Goal: Transaction & Acquisition: Purchase product/service

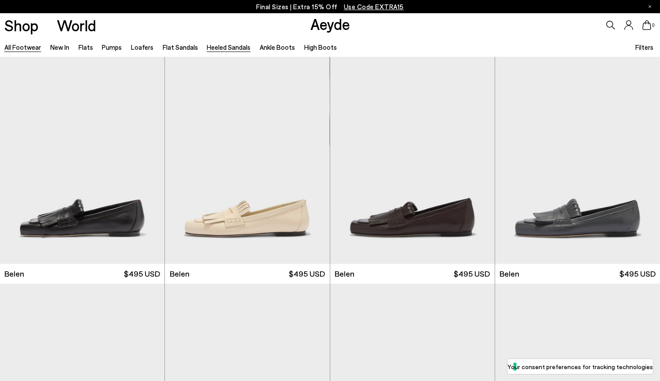
click at [224, 48] on link "Heeled Sandals" at bounding box center [229, 47] width 44 height 8
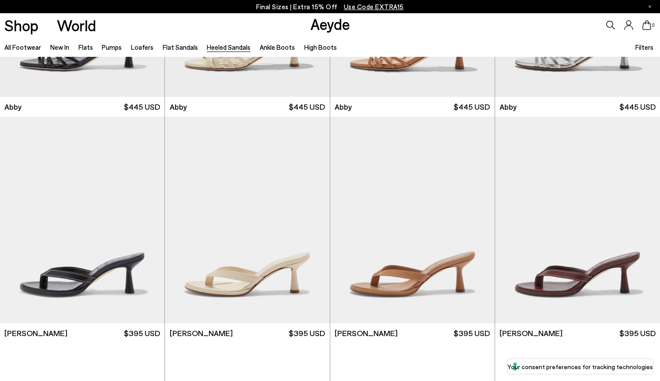
scroll to position [197, 0]
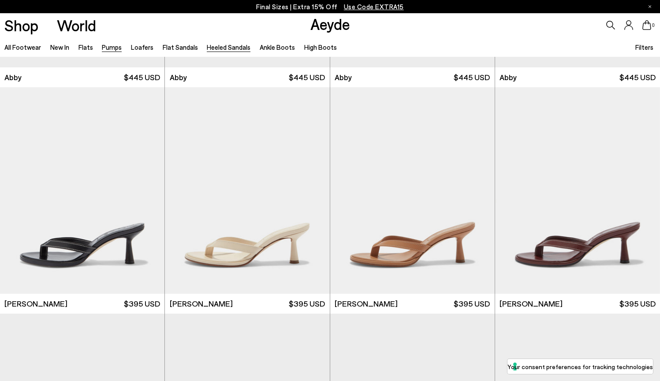
click at [110, 46] on link "Pumps" at bounding box center [112, 47] width 20 height 8
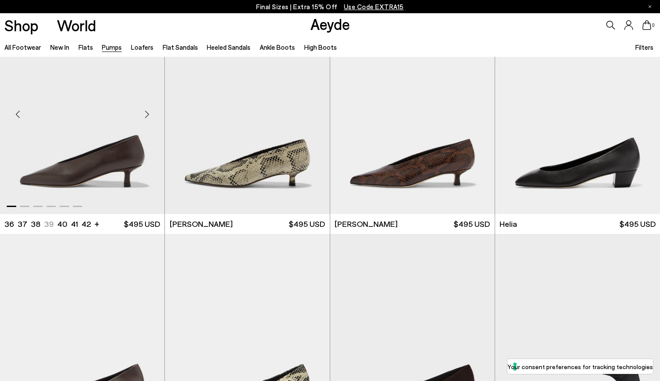
scroll to position [305, 0]
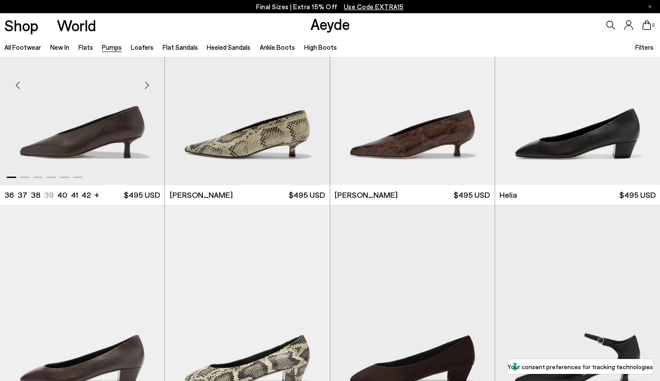
click at [147, 86] on div "Next slide" at bounding box center [147, 85] width 26 height 26
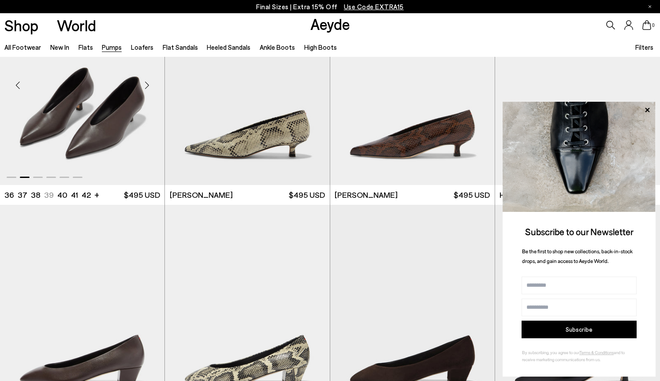
click at [147, 86] on div "Next slide" at bounding box center [147, 85] width 26 height 26
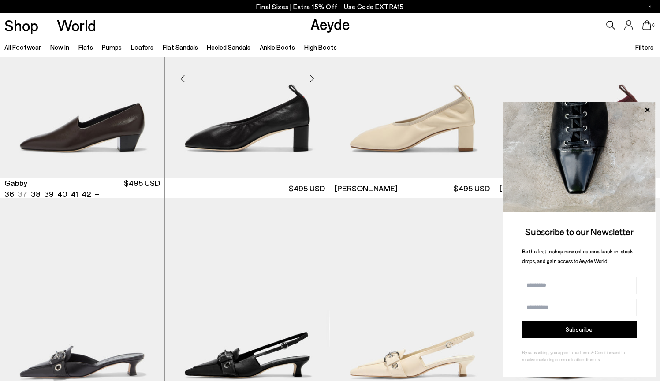
scroll to position [1444, 0]
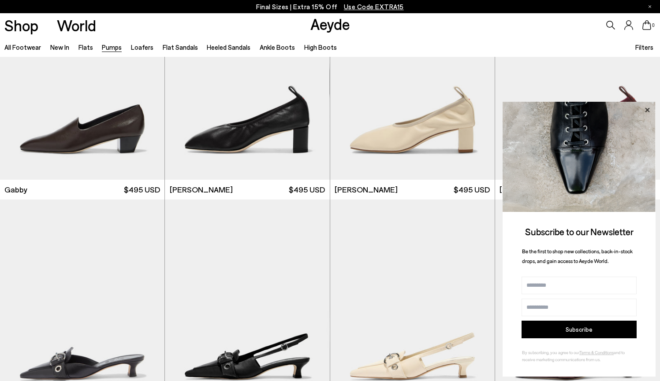
click at [649, 111] on icon at bounding box center [646, 109] width 11 height 11
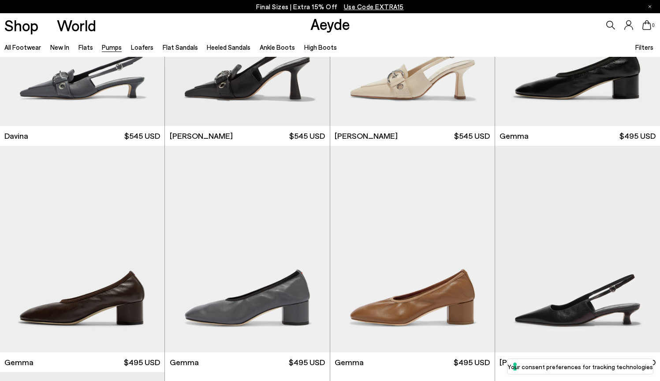
scroll to position [2060, 0]
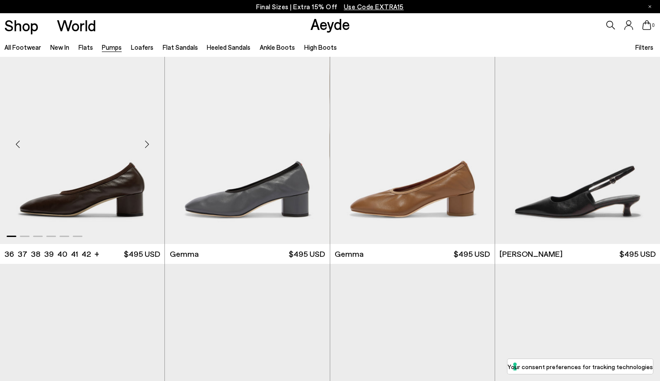
click at [147, 142] on div "Next slide" at bounding box center [147, 144] width 26 height 26
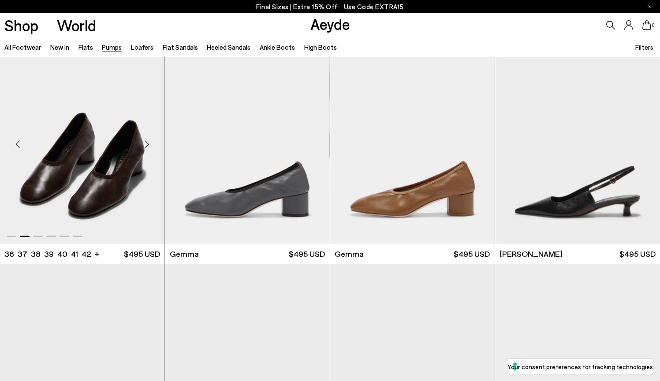
click at [147, 142] on div "Next slide" at bounding box center [147, 144] width 26 height 26
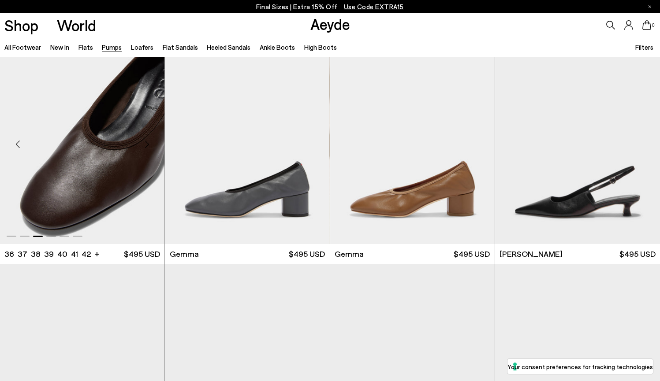
click at [147, 142] on div "Next slide" at bounding box center [147, 144] width 26 height 26
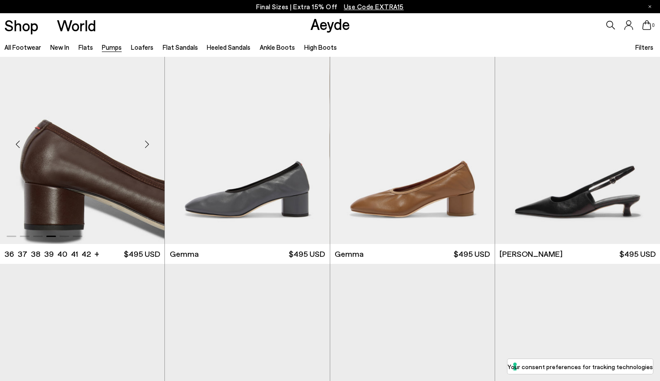
click at [147, 142] on div "Next slide" at bounding box center [147, 144] width 26 height 26
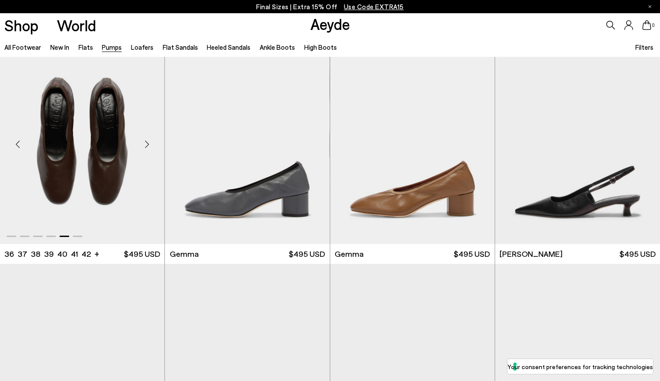
click at [147, 142] on div "Next slide" at bounding box center [147, 144] width 26 height 26
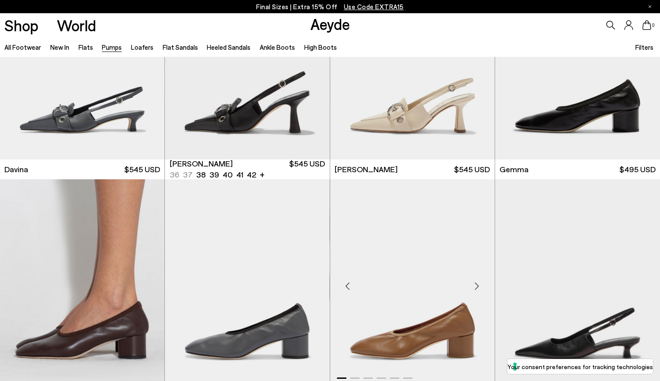
scroll to position [1919, 0]
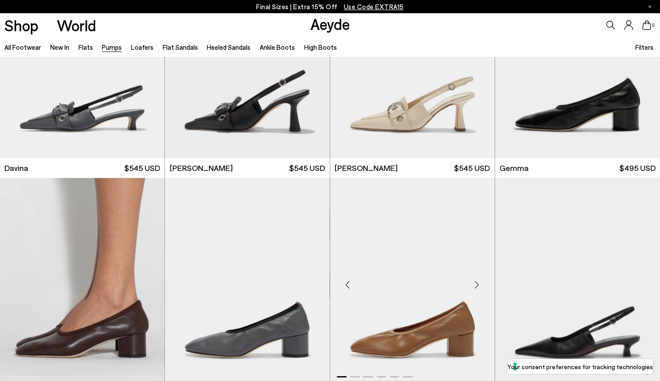
click at [478, 286] on div "Next slide" at bounding box center [477, 285] width 26 height 26
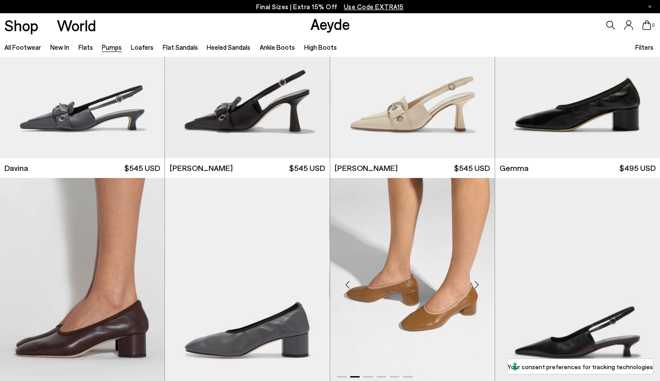
click at [478, 286] on div "Next slide" at bounding box center [477, 285] width 26 height 26
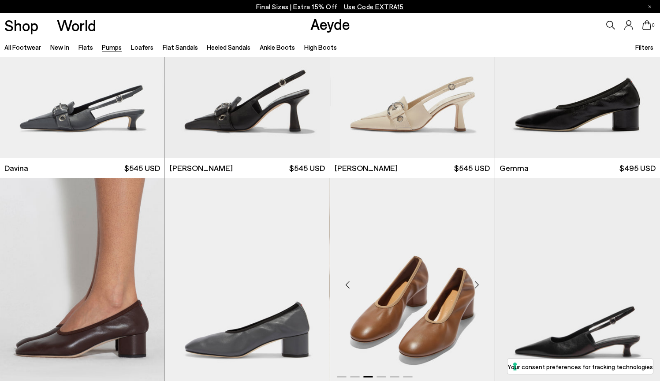
click at [478, 286] on div "Next slide" at bounding box center [477, 285] width 26 height 26
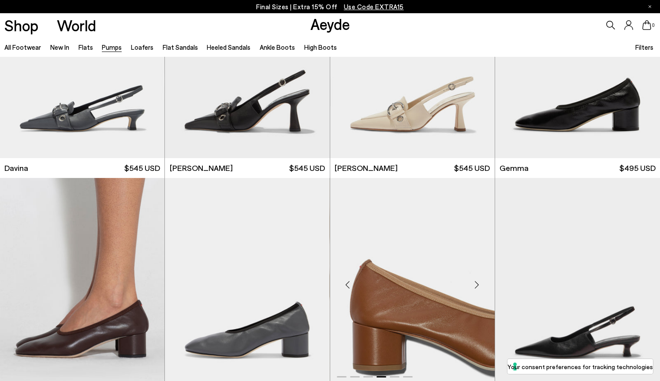
click at [478, 286] on div "Next slide" at bounding box center [477, 285] width 26 height 26
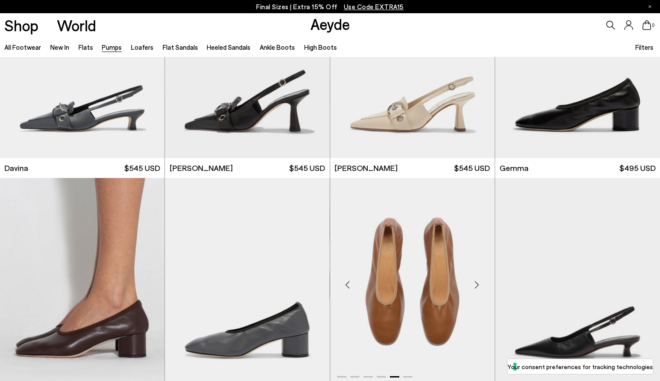
click at [478, 286] on div "Next slide" at bounding box center [477, 285] width 26 height 26
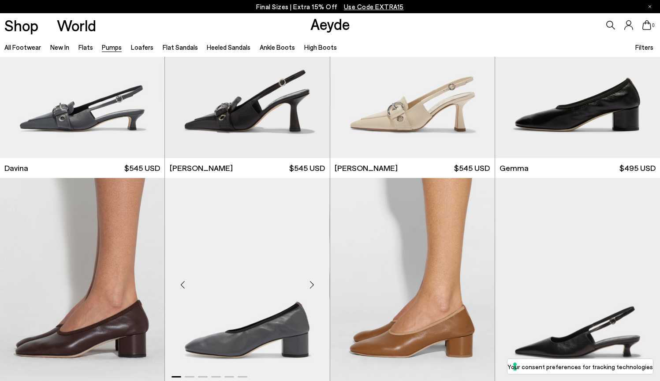
click at [315, 282] on div "Next slide" at bounding box center [312, 285] width 26 height 26
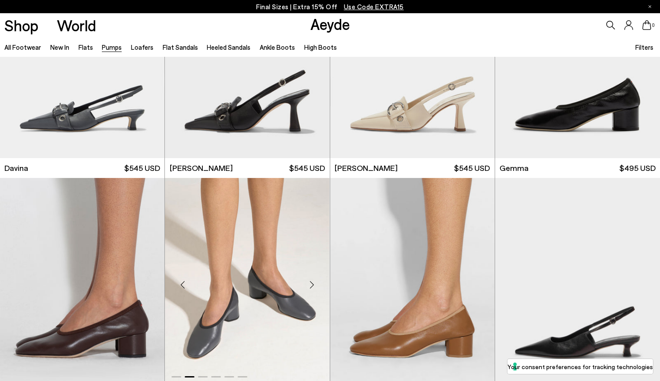
click at [315, 282] on div "Next slide" at bounding box center [312, 285] width 26 height 26
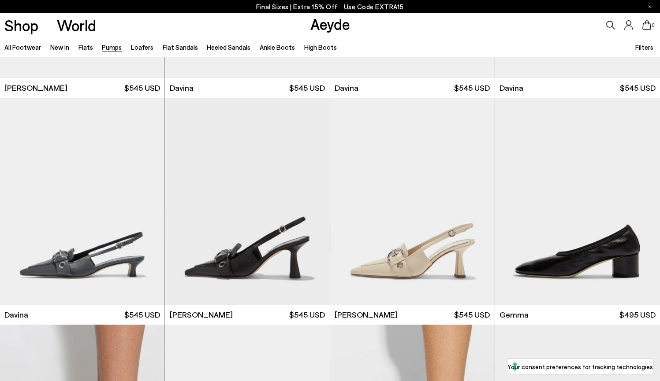
scroll to position [1769, 0]
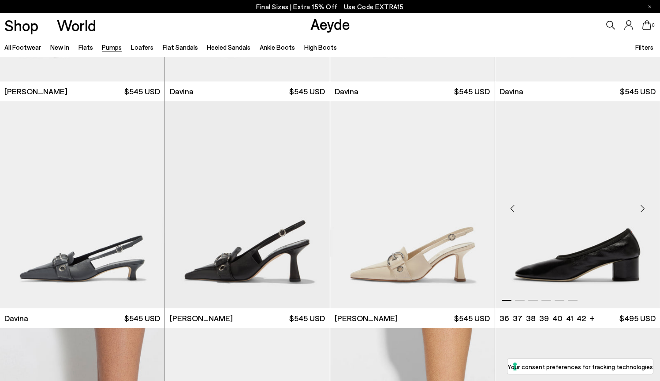
click at [642, 206] on div "Next slide" at bounding box center [642, 208] width 26 height 26
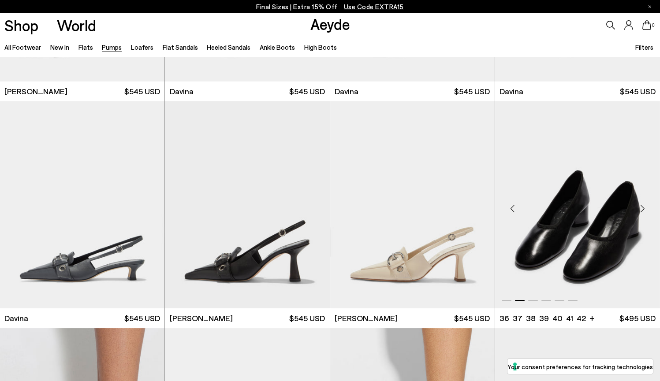
click at [642, 206] on div "Next slide" at bounding box center [642, 208] width 26 height 26
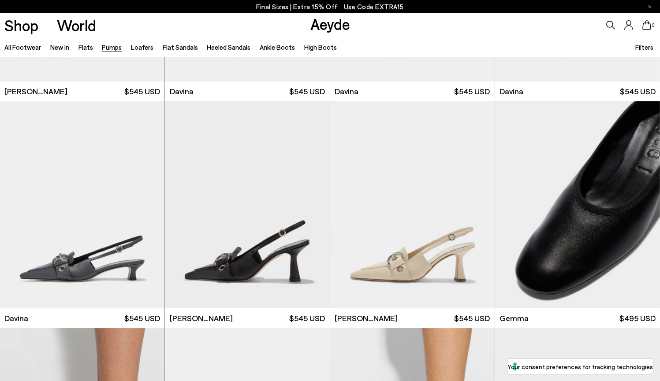
click at [367, 8] on span "Use Code EXTRA15" at bounding box center [374, 7] width 60 height 8
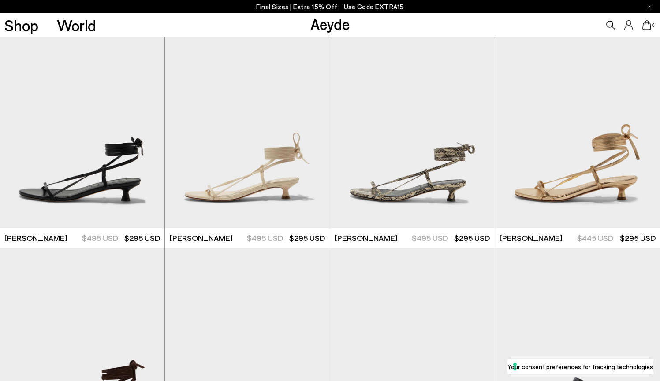
scroll to position [95, 0]
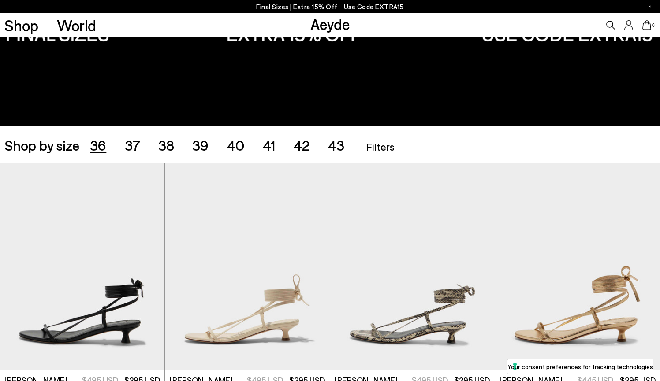
click at [97, 144] on span "36" at bounding box center [98, 145] width 16 height 17
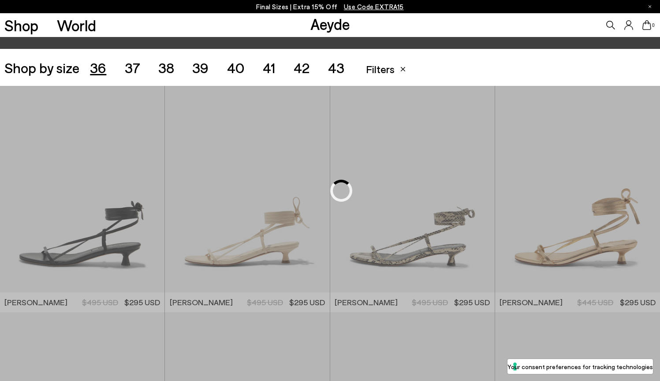
scroll to position [184, 0]
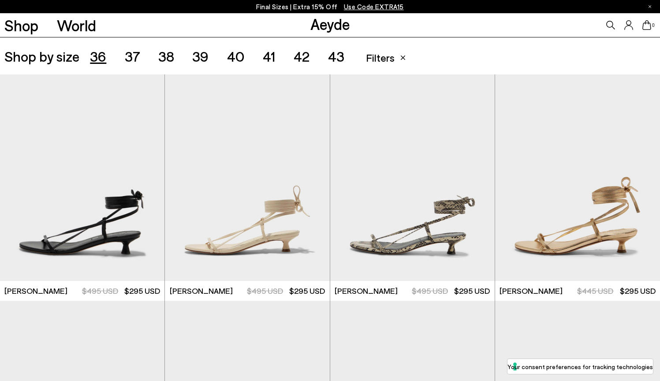
click at [137, 58] on span "37" at bounding box center [132, 56] width 15 height 17
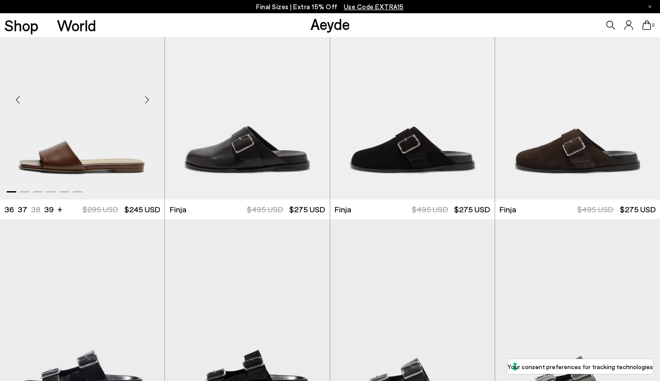
scroll to position [1621, 0]
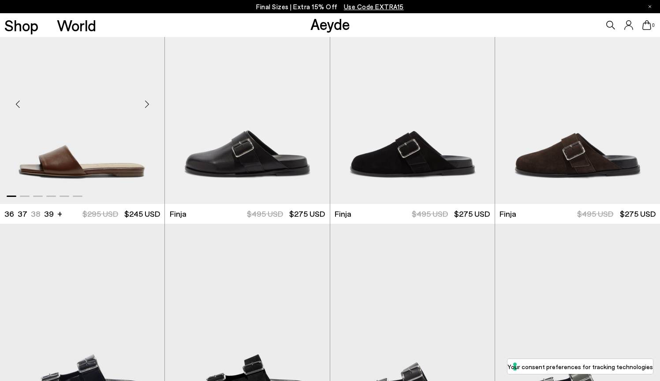
click at [145, 104] on div "Next slide" at bounding box center [147, 104] width 26 height 26
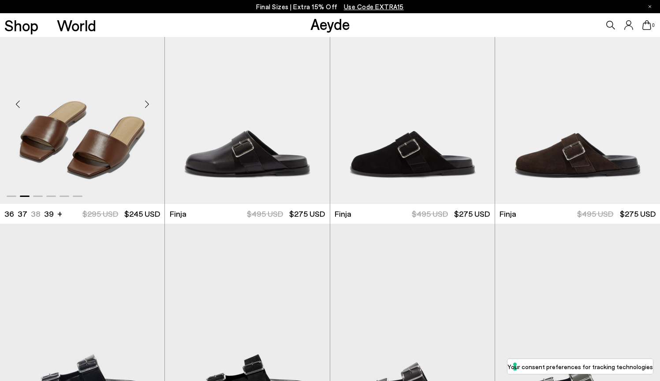
click at [145, 104] on div "Next slide" at bounding box center [147, 104] width 26 height 26
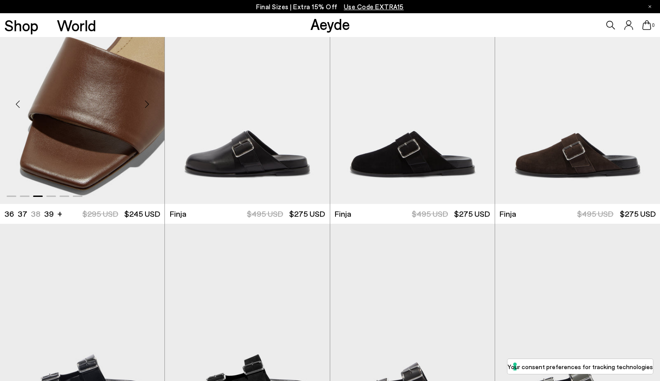
click at [145, 104] on div "Next slide" at bounding box center [147, 104] width 26 height 26
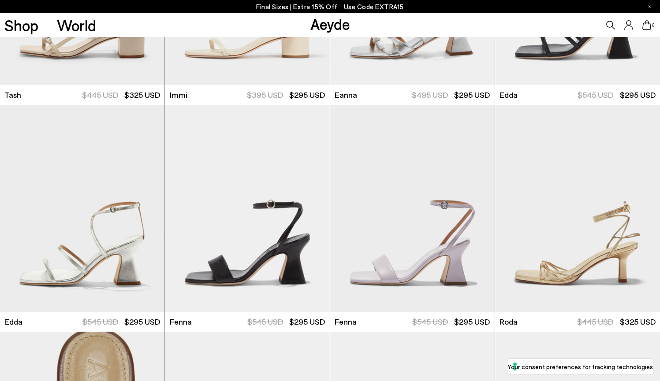
scroll to position [1332, 0]
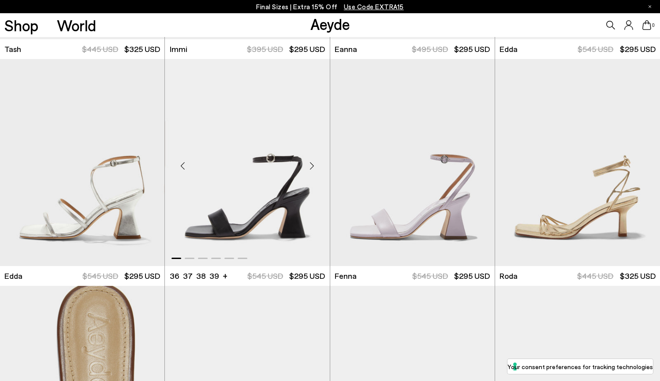
click at [315, 166] on div "Next slide" at bounding box center [312, 166] width 26 height 26
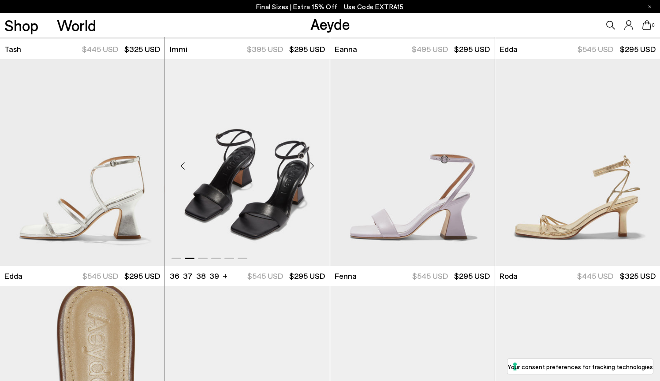
click at [315, 166] on div "Next slide" at bounding box center [312, 166] width 26 height 26
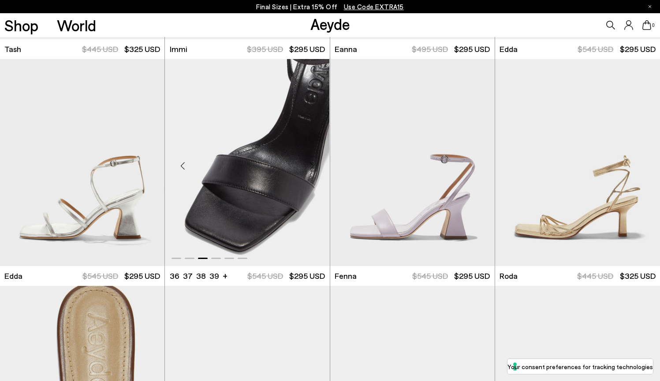
click at [314, 166] on div "Next slide" at bounding box center [312, 166] width 26 height 26
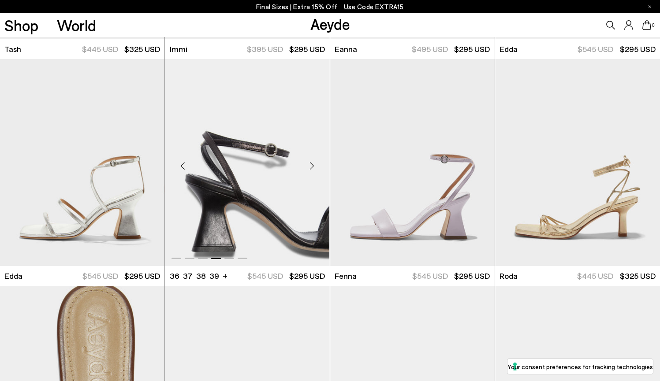
click at [314, 166] on div "Next slide" at bounding box center [312, 166] width 26 height 26
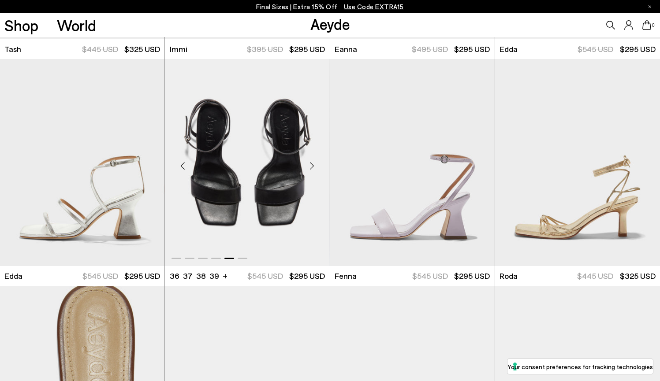
click at [314, 166] on div "Next slide" at bounding box center [312, 166] width 26 height 26
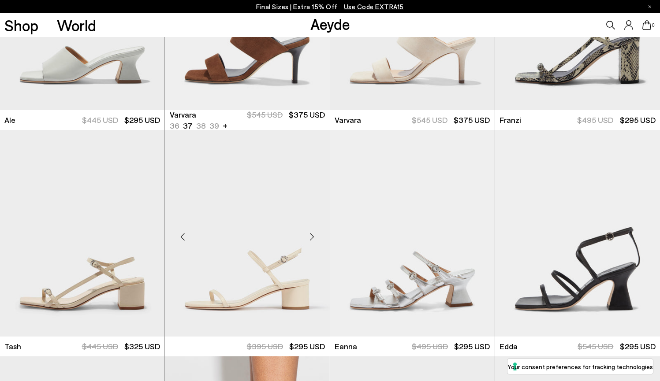
scroll to position [1035, 0]
click at [313, 239] on div "Next slide" at bounding box center [312, 237] width 26 height 26
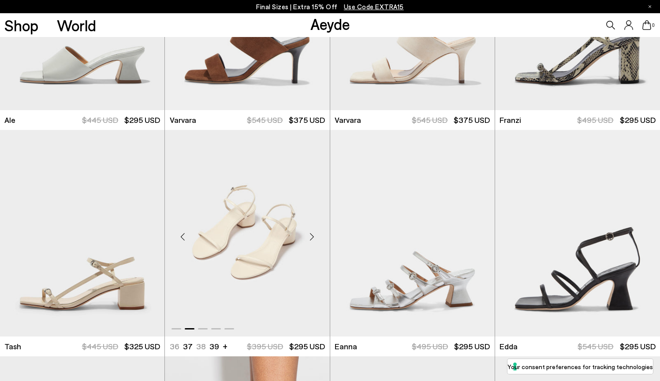
click at [313, 239] on div "Next slide" at bounding box center [312, 237] width 26 height 26
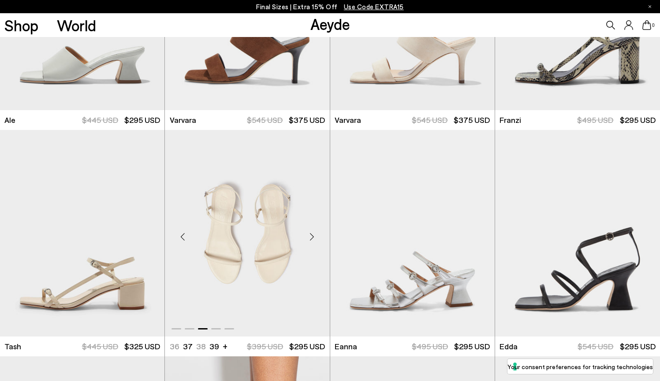
click at [313, 235] on div "Next slide" at bounding box center [312, 237] width 26 height 26
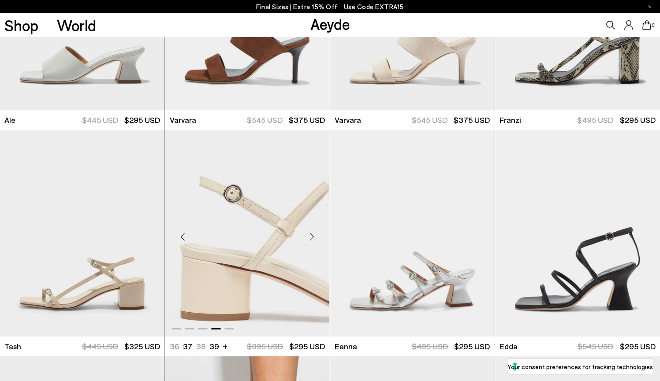
click at [313, 235] on div "Next slide" at bounding box center [312, 237] width 26 height 26
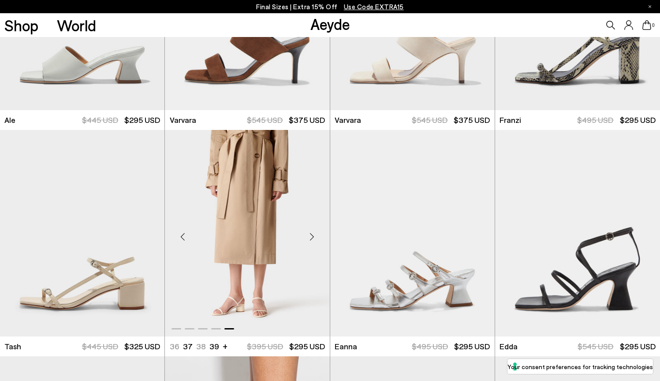
click at [313, 235] on div "Next slide" at bounding box center [312, 237] width 26 height 26
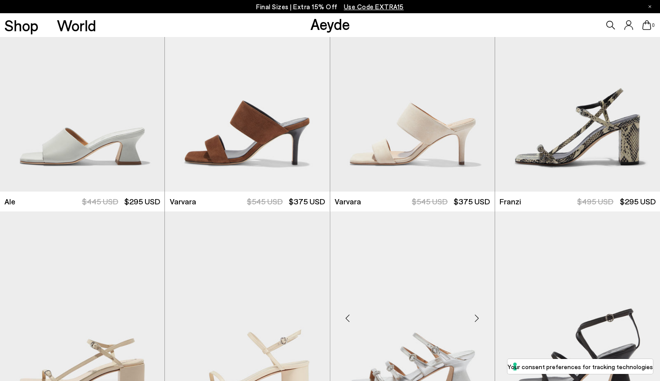
scroll to position [922, 0]
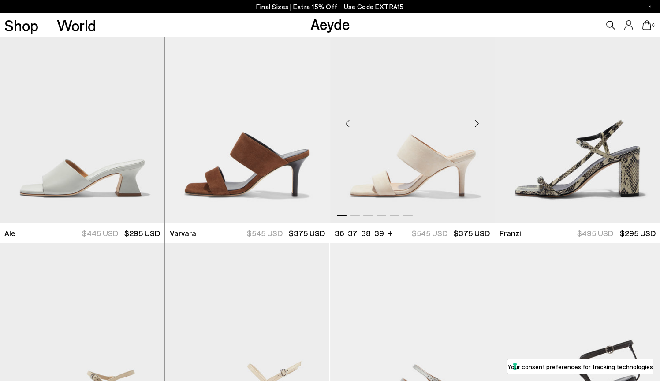
click at [477, 123] on div "Next slide" at bounding box center [477, 123] width 26 height 26
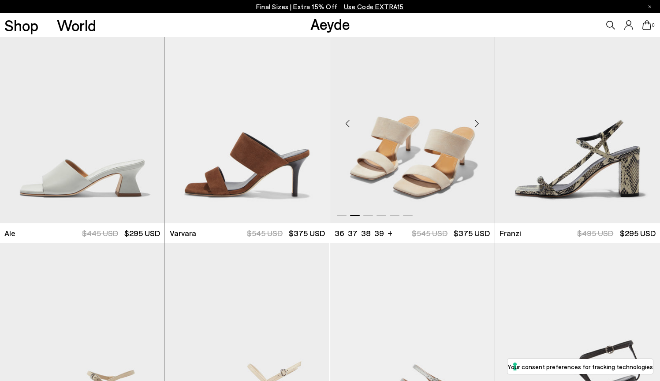
click at [477, 123] on div "Next slide" at bounding box center [477, 123] width 26 height 26
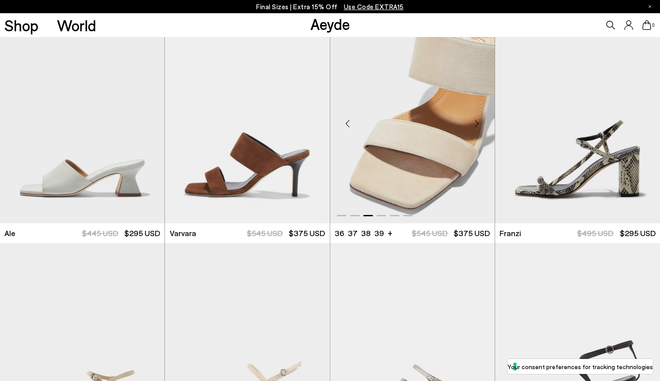
click at [477, 123] on div "Next slide" at bounding box center [477, 123] width 26 height 26
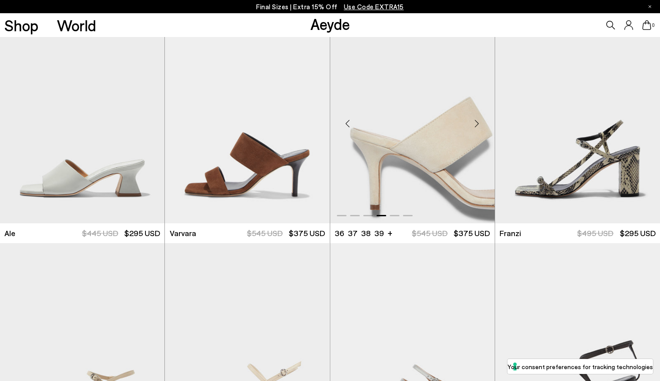
click at [477, 123] on div "Next slide" at bounding box center [477, 123] width 26 height 26
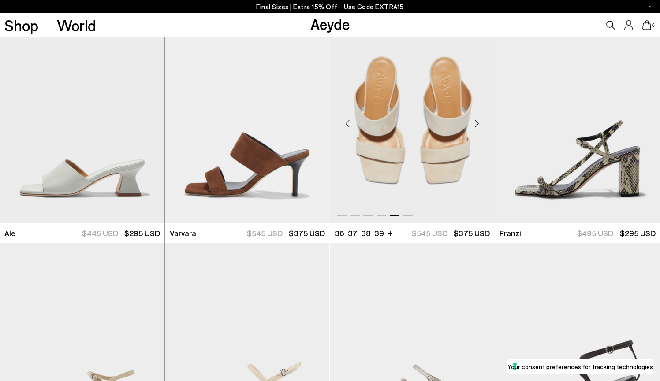
click at [477, 123] on div "Next slide" at bounding box center [477, 123] width 26 height 26
